Goal: Transaction & Acquisition: Book appointment/travel/reservation

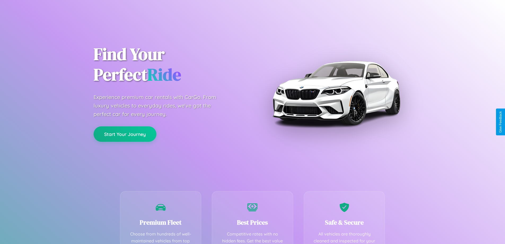
scroll to position [104, 0]
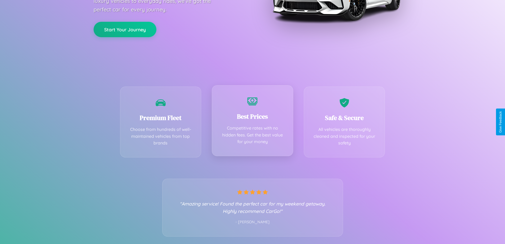
click at [252, 122] on div "Best Prices Competitive rates with no hidden fees. Get the best value for your …" at bounding box center [252, 120] width 81 height 71
click at [125, 29] on button "Start Your Journey" at bounding box center [125, 28] width 63 height 15
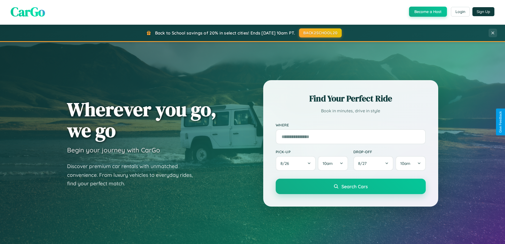
scroll to position [1020, 0]
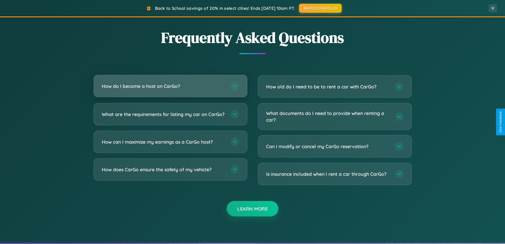
click at [170, 86] on h3 "How do I become a host on CarGo?" at bounding box center [164, 86] width 124 height 7
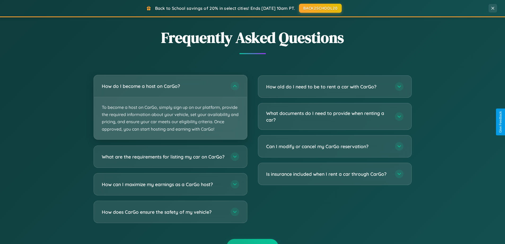
click at [170, 107] on p "To become a host on CarGo, simply sign up on our platform, provide the required…" at bounding box center [170, 118] width 153 height 42
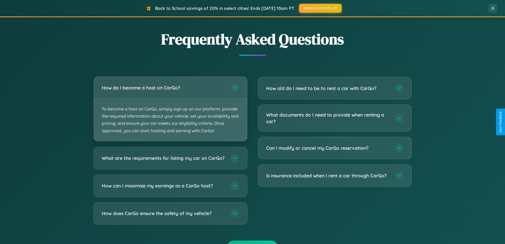
scroll to position [908, 0]
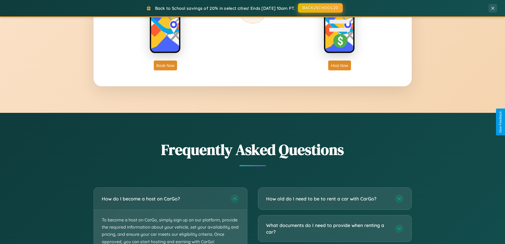
click at [320, 8] on button "BACK2SCHOOL20" at bounding box center [320, 8] width 45 height 10
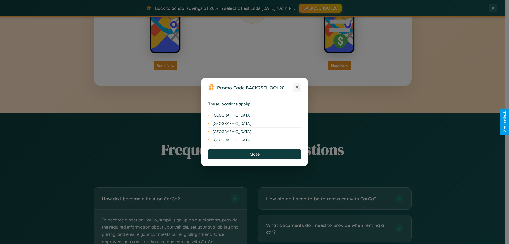
click at [297, 87] on icon at bounding box center [297, 87] width 3 height 3
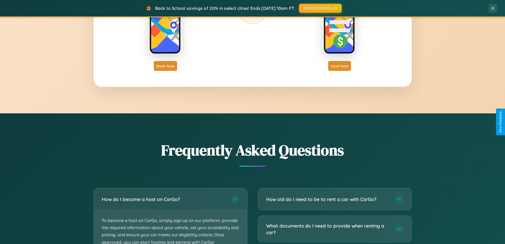
scroll to position [852, 0]
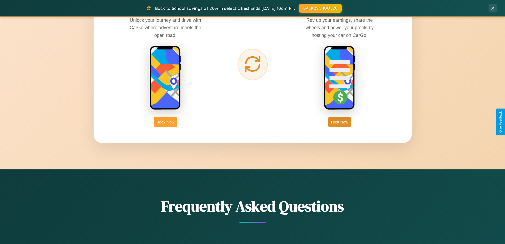
click at [165, 122] on button "Book Now" at bounding box center [165, 122] width 23 height 10
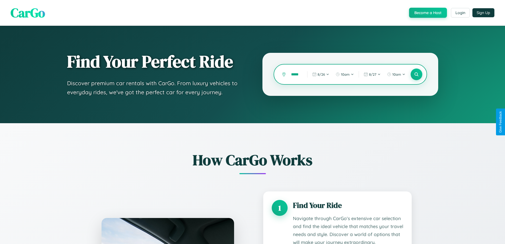
type input "******"
